Goal: Information Seeking & Learning: Learn about a topic

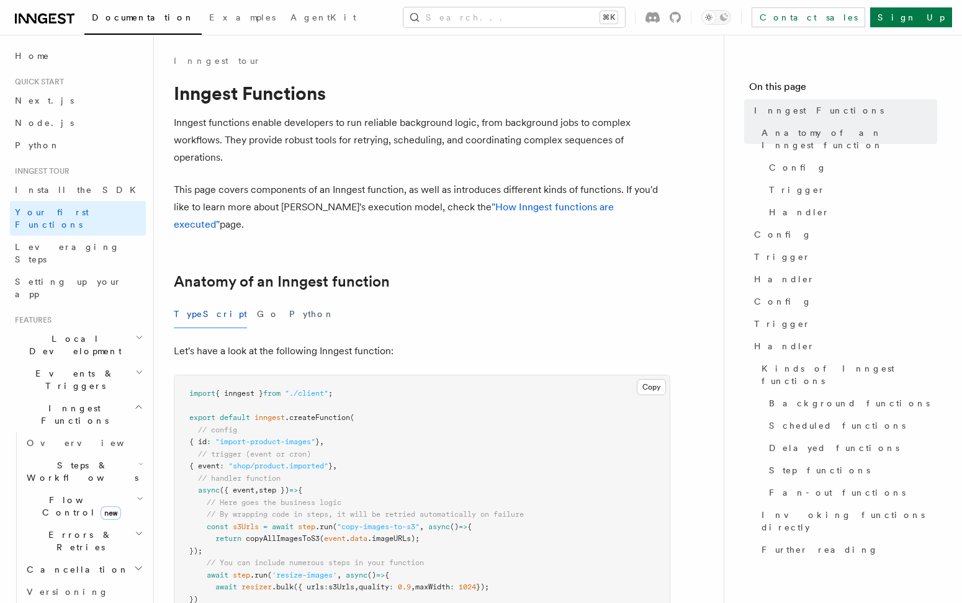
click at [60, 20] on icon at bounding box center [45, 18] width 60 height 15
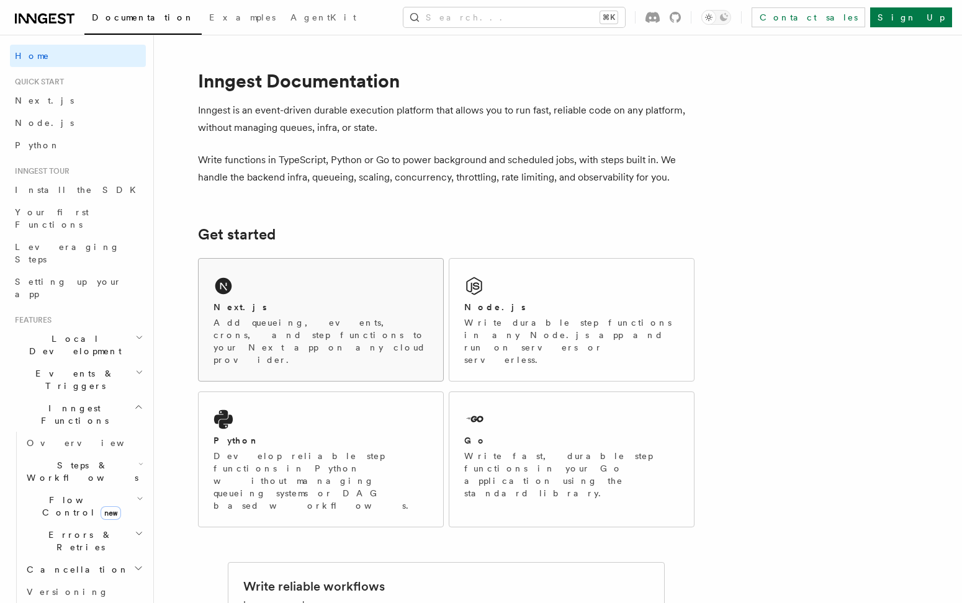
click at [358, 306] on div "Next.js" at bounding box center [321, 307] width 215 height 13
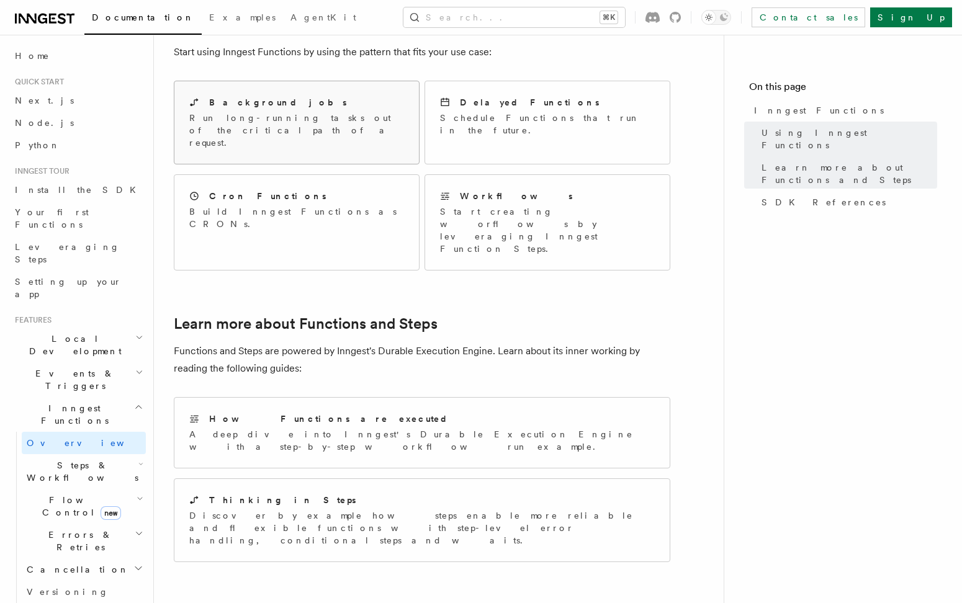
scroll to position [652, 0]
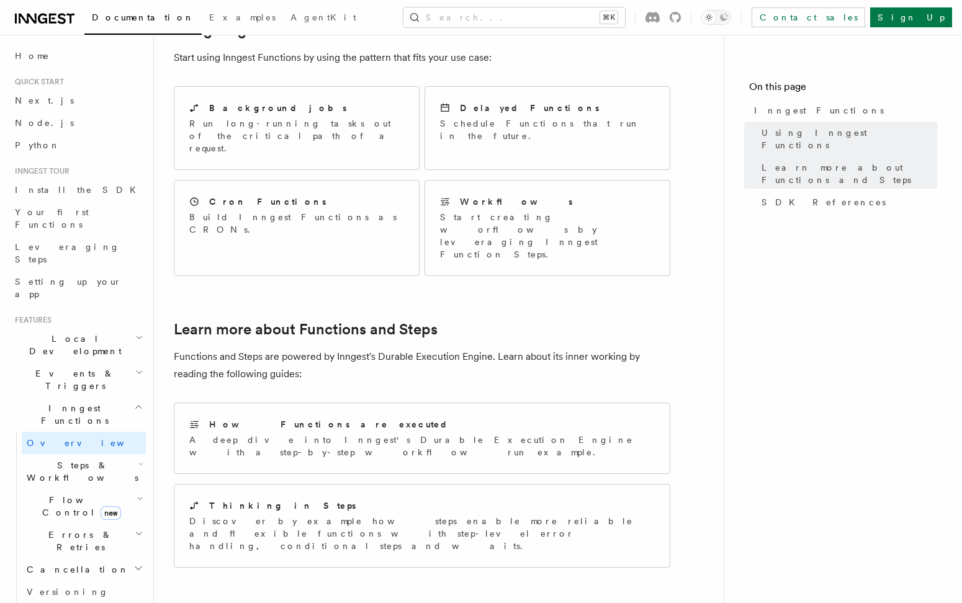
click at [107, 454] on h2 "Steps & Workflows" at bounding box center [84, 471] width 124 height 35
click at [78, 489] on link "Overview" at bounding box center [90, 500] width 112 height 22
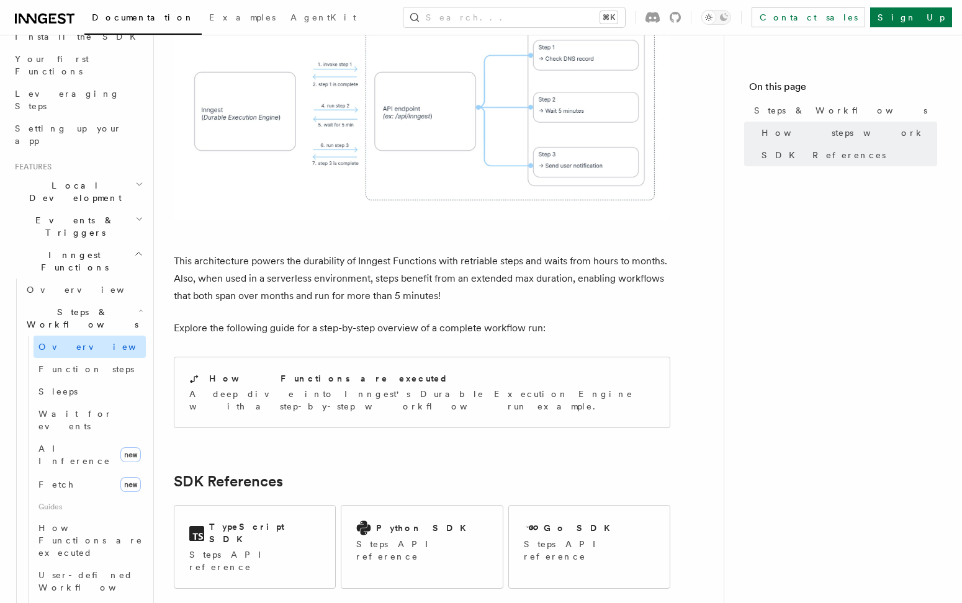
scroll to position [155, 0]
